Goal: Download file/media

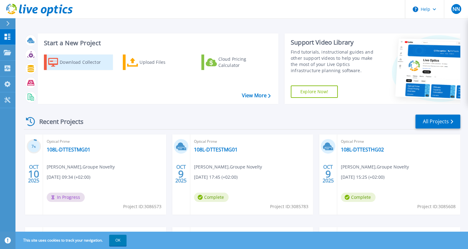
click at [88, 63] on div "Download Collector" at bounding box center [84, 62] width 49 height 12
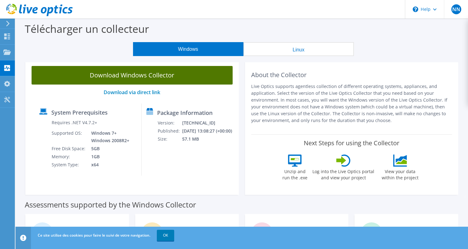
click at [131, 75] on link "Download Windows Collector" at bounding box center [132, 75] width 201 height 19
